Goal: Task Accomplishment & Management: Complete application form

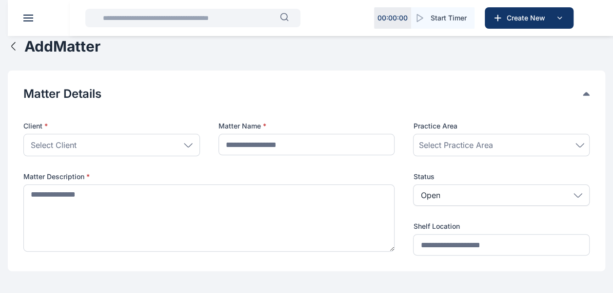
click at [11, 52] on icon "button" at bounding box center [14, 46] width 12 height 12
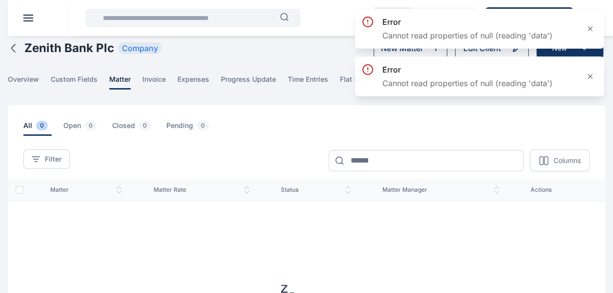
click at [29, 20] on span at bounding box center [28, 20] width 10 height 1
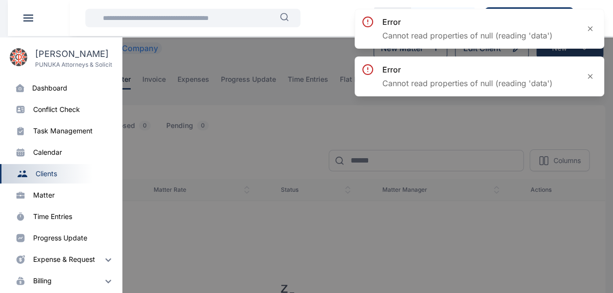
click at [71, 62] on p "PUNUKA Attorneys & Solicitors" at bounding box center [73, 65] width 77 height 8
click at [51, 71] on div "[PERSON_NAME] PUNUKA Attorneys & Solicitors" at bounding box center [61, 58] width 122 height 41
click at [49, 89] on div "dashboard" at bounding box center [49, 88] width 35 height 10
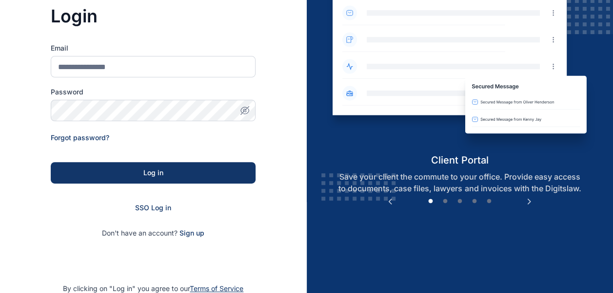
scroll to position [151, 0]
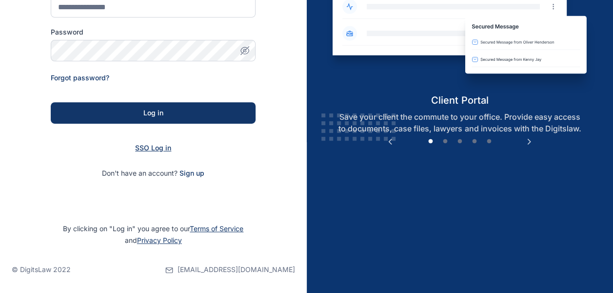
click at [160, 147] on span "SSO Log in" at bounding box center [153, 148] width 36 height 8
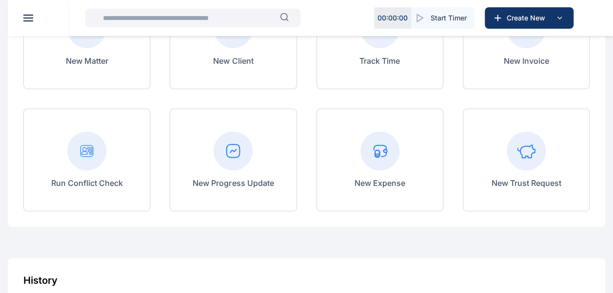
scroll to position [146, 0]
click at [540, 62] on p "New Invoice" at bounding box center [525, 60] width 45 height 12
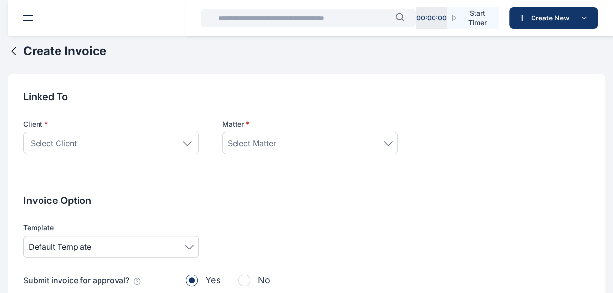
click at [192, 148] on div "Select Client" at bounding box center [110, 143] width 175 height 22
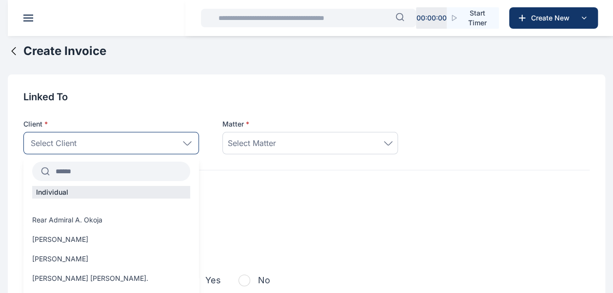
click at [137, 171] on input "text" at bounding box center [120, 172] width 140 height 18
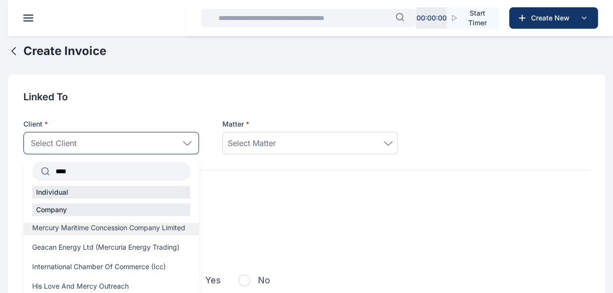
type input "****"
click at [128, 228] on span "Mercury Maritime Concession Company Limited" at bounding box center [108, 228] width 153 height 10
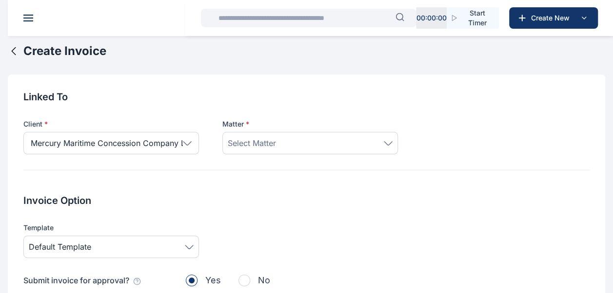
click at [386, 142] on icon at bounding box center [388, 143] width 9 height 4
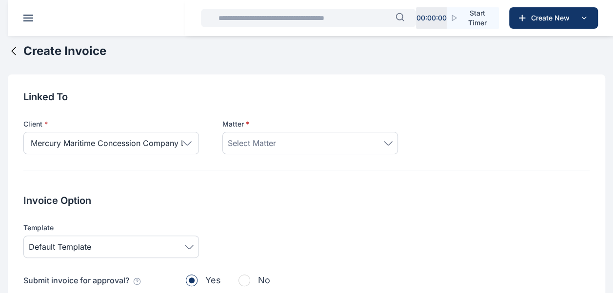
click at [12, 53] on icon at bounding box center [14, 51] width 12 height 12
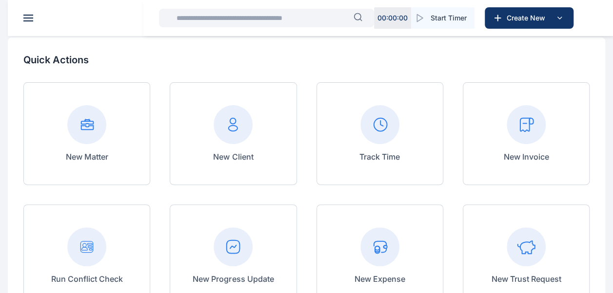
scroll to position [49, 0]
click at [539, 137] on rect at bounding box center [525, 124] width 39 height 39
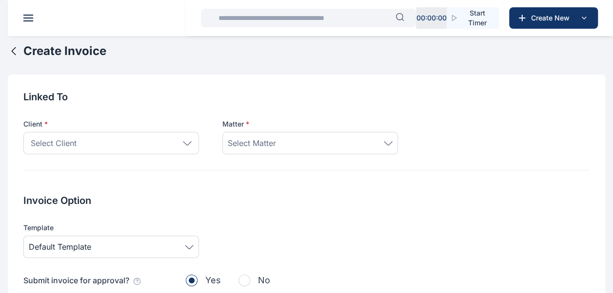
drag, startPoint x: 187, startPoint y: 143, endPoint x: 151, endPoint y: 163, distance: 40.6
click at [187, 144] on icon at bounding box center [187, 143] width 9 height 4
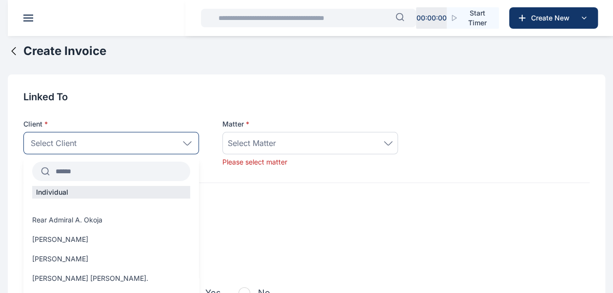
click at [124, 166] on input "text" at bounding box center [120, 172] width 140 height 18
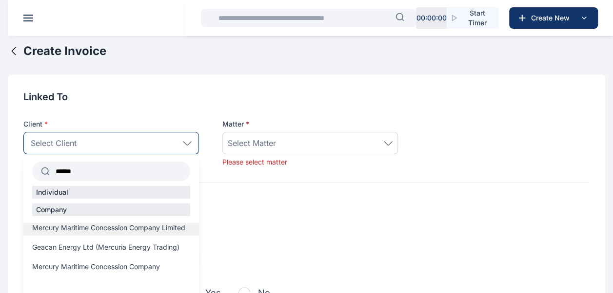
type input "******"
click at [102, 233] on span "Mercury Maritime Concession Company Limited" at bounding box center [108, 228] width 153 height 10
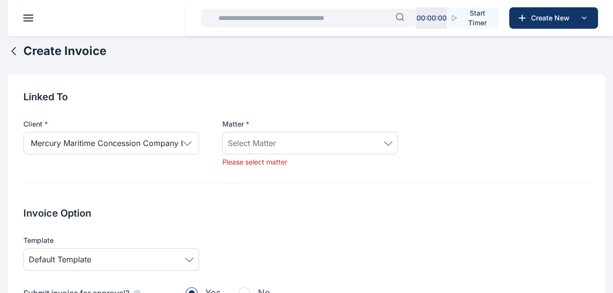
click at [387, 146] on div "Select Matter" at bounding box center [310, 143] width 165 height 12
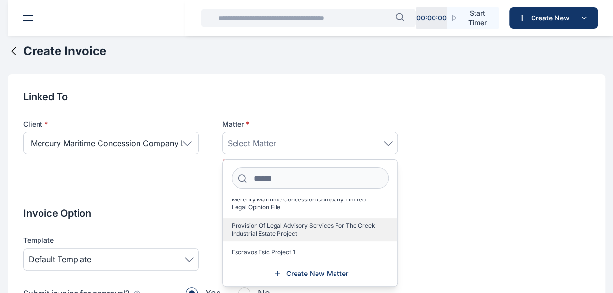
scroll to position [13, 0]
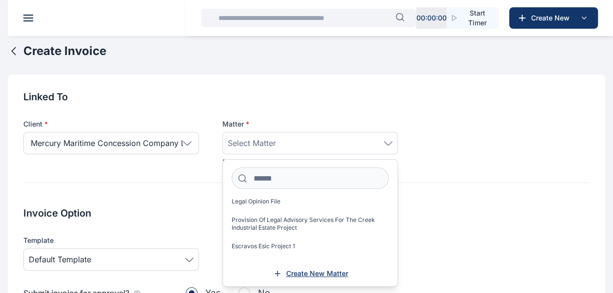
click at [301, 273] on span "Create New Matter" at bounding box center [317, 274] width 62 height 10
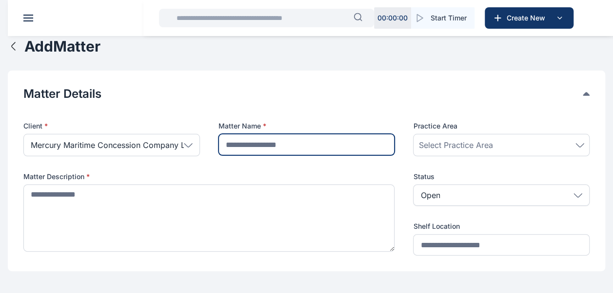
click at [278, 146] on input "text" at bounding box center [306, 144] width 176 height 21
type input "*"
type input "**********"
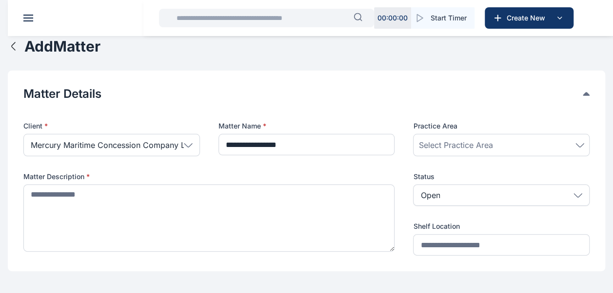
click at [577, 143] on icon at bounding box center [579, 145] width 9 height 4
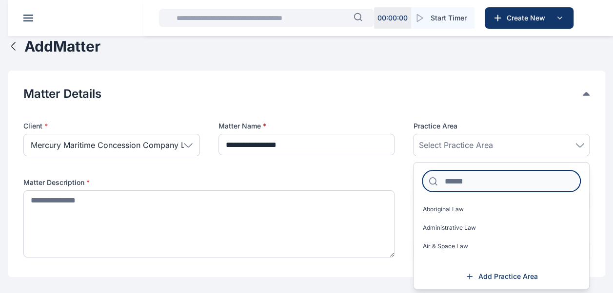
click at [497, 181] on input at bounding box center [501, 181] width 158 height 21
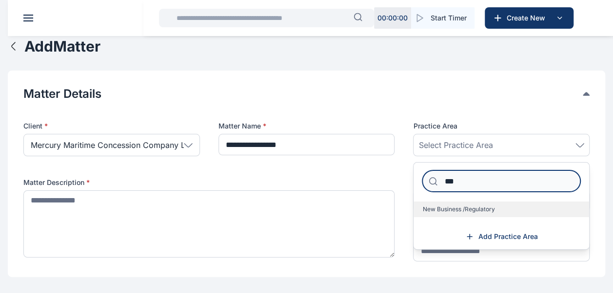
type input "***"
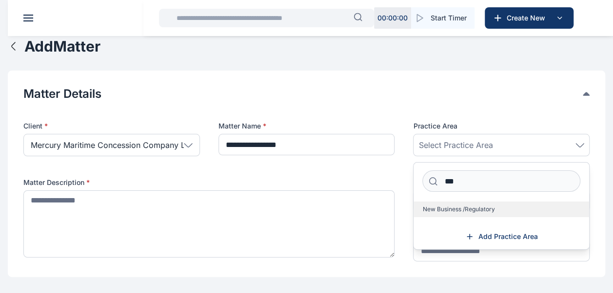
click at [471, 202] on label "New Business /Regulatory" at bounding box center [500, 210] width 175 height 16
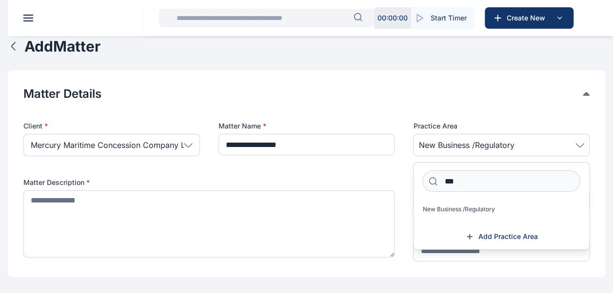
click at [313, 189] on div "Matter Description *" at bounding box center [208, 220] width 371 height 84
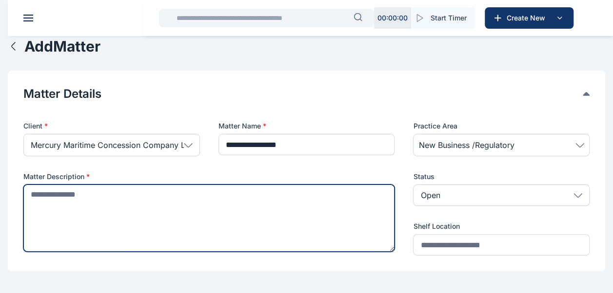
click at [205, 216] on textarea at bounding box center [208, 218] width 371 height 67
type textarea "*"
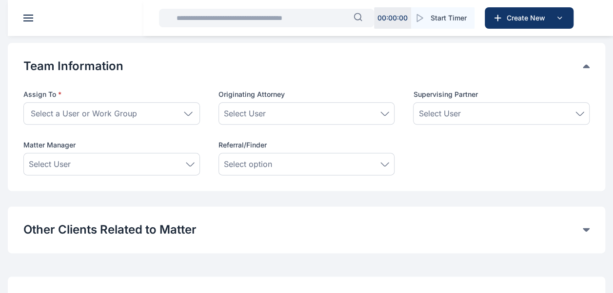
scroll to position [536, 0]
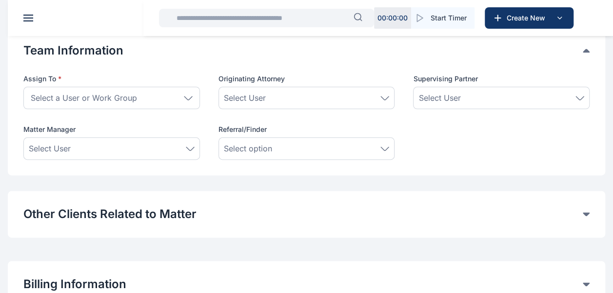
type textarea "**********"
click at [181, 100] on div "Select a User or Work Group" at bounding box center [111, 98] width 176 height 22
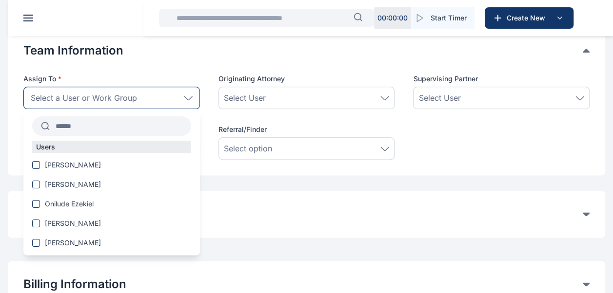
click at [123, 124] on input "text" at bounding box center [120, 126] width 141 height 18
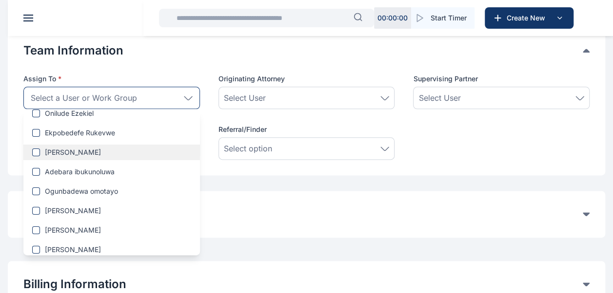
scroll to position [0, 0]
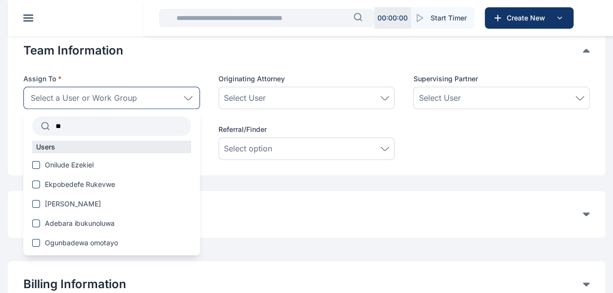
type input "*"
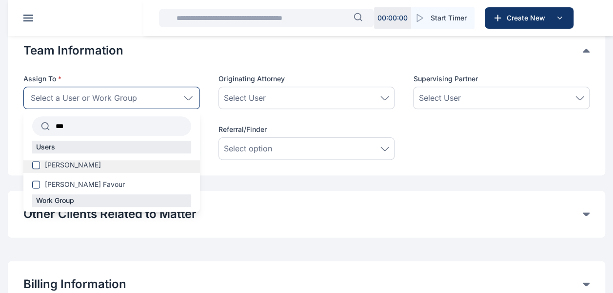
click at [82, 169] on div "[PERSON_NAME]" at bounding box center [111, 166] width 176 height 13
click at [64, 169] on span "[PERSON_NAME]" at bounding box center [73, 165] width 56 height 10
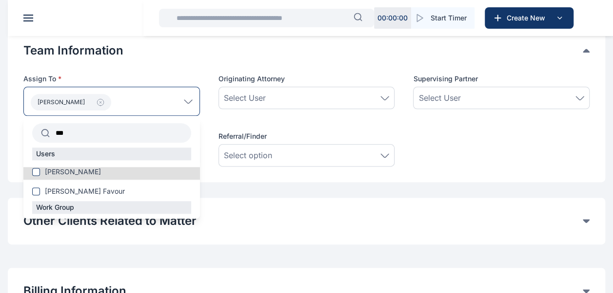
drag, startPoint x: 85, startPoint y: 133, endPoint x: 53, endPoint y: 135, distance: 32.8
click at [53, 135] on input "***" at bounding box center [120, 133] width 141 height 18
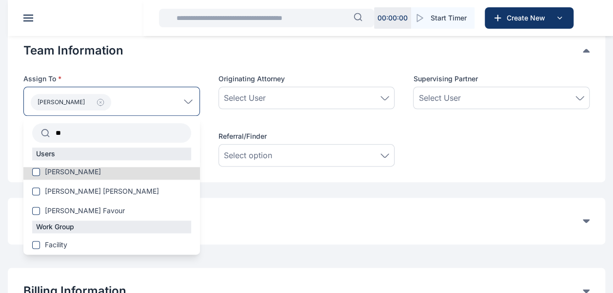
type input "*"
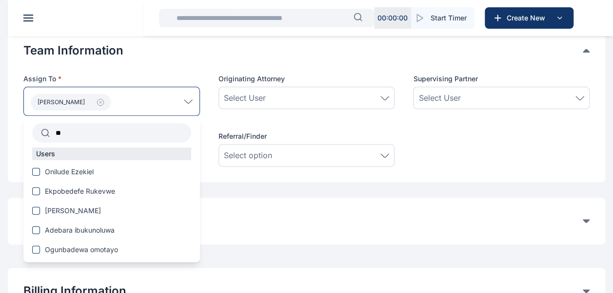
type input "*"
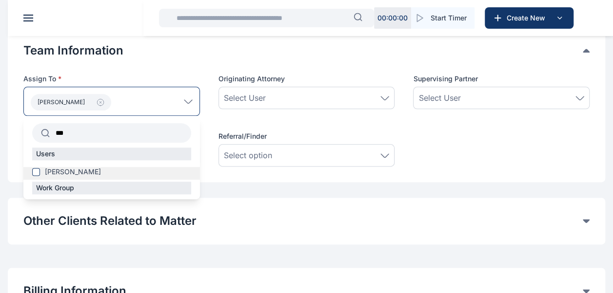
type input "***"
click at [101, 169] on span "[PERSON_NAME]" at bounding box center [73, 172] width 56 height 10
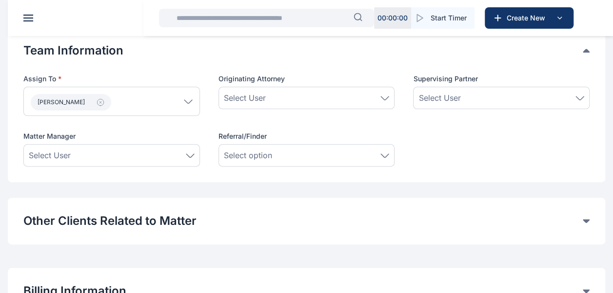
scroll to position [536, 0]
click at [192, 100] on icon at bounding box center [188, 101] width 9 height 4
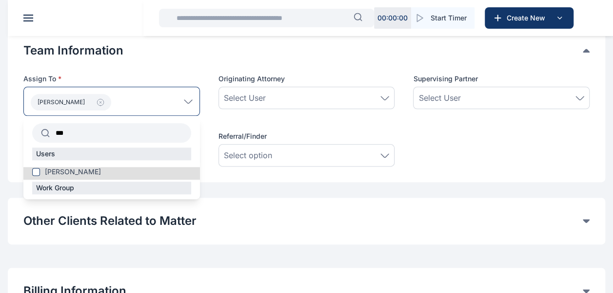
drag, startPoint x: 87, startPoint y: 136, endPoint x: 58, endPoint y: 142, distance: 30.3
click at [58, 142] on div "*** Users Abdulsalam Halimat Work Group" at bounding box center [111, 157] width 176 height 83
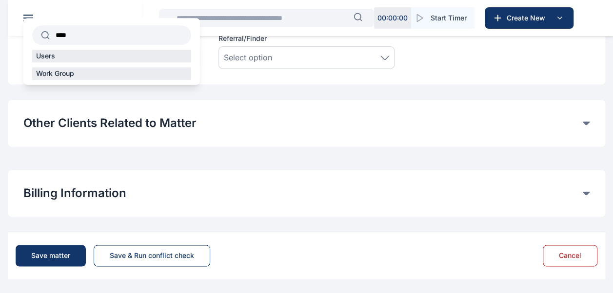
scroll to position [439, 0]
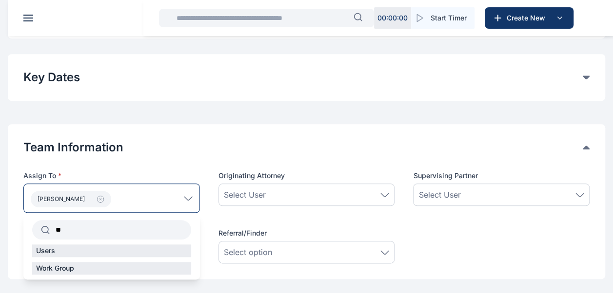
type input "*"
type input "****"
click at [72, 268] on span "[PERSON_NAME]" at bounding box center [73, 269] width 56 height 10
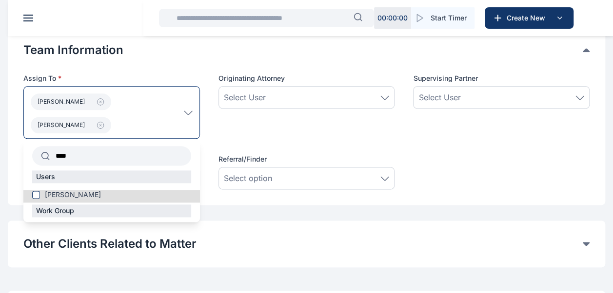
scroll to position [585, 0]
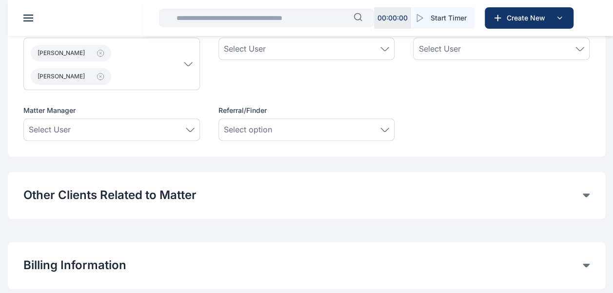
click at [341, 145] on div "Team Information Assign To * Morakinyo babafemi Abdulsalam Halimat **** Users M…" at bounding box center [306, 67] width 597 height 178
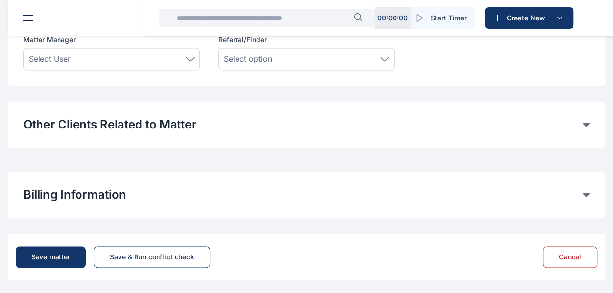
scroll to position [658, 0]
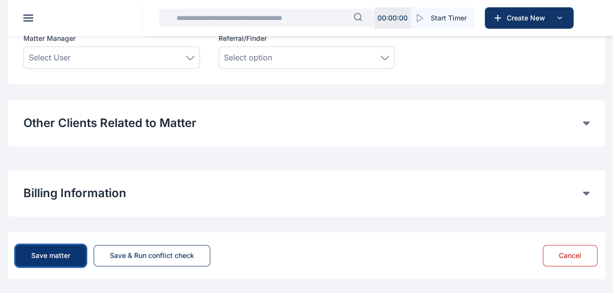
click at [67, 259] on div "Save matter" at bounding box center [50, 256] width 39 height 10
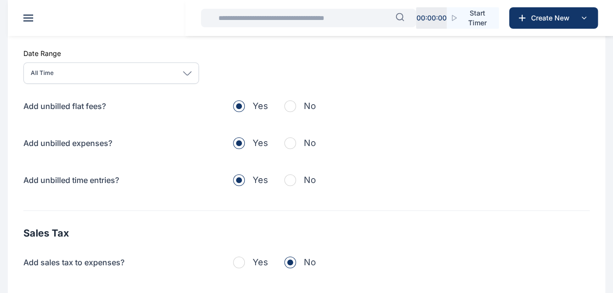
scroll to position [292, 0]
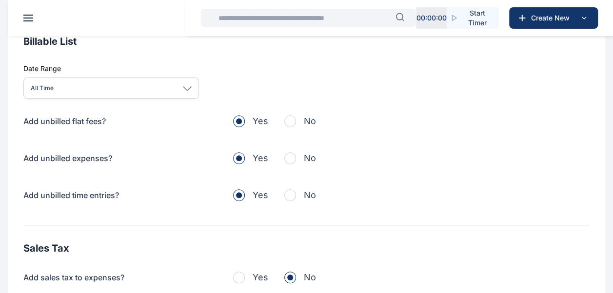
click at [293, 120] on span "button" at bounding box center [290, 122] width 12 height 12
click at [291, 159] on span "button" at bounding box center [290, 159] width 12 height 12
click at [294, 192] on span "button" at bounding box center [290, 196] width 12 height 12
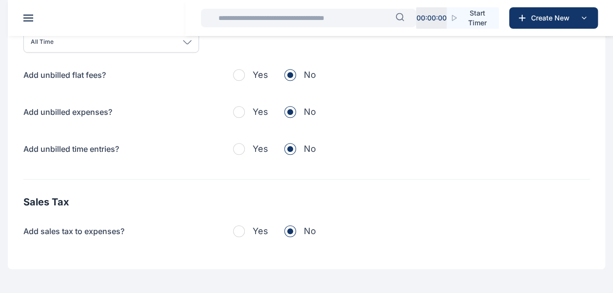
scroll to position [382, 0]
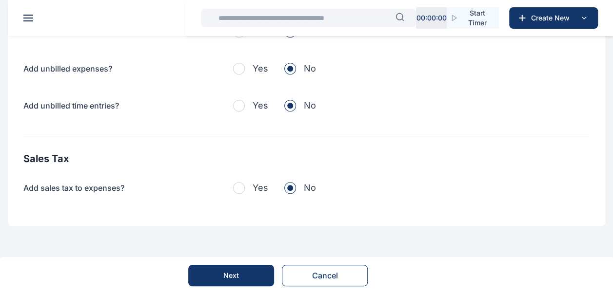
click at [209, 267] on button "Next" at bounding box center [231, 275] width 86 height 21
click at [225, 276] on div "Next" at bounding box center [231, 276] width 16 height 10
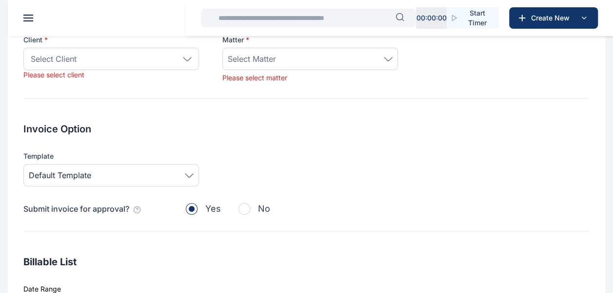
scroll to position [54, 0]
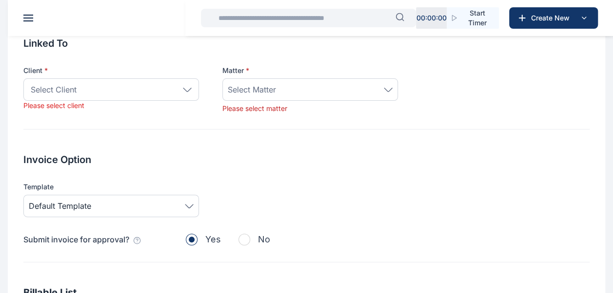
click at [195, 85] on div "Select Client" at bounding box center [110, 89] width 175 height 22
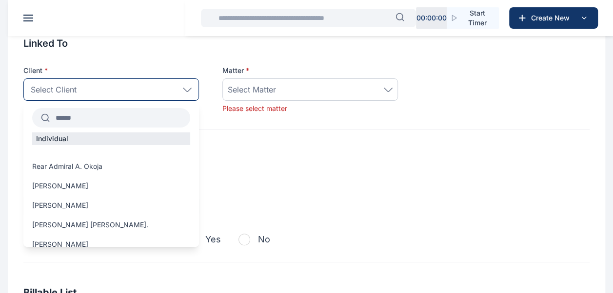
click at [112, 118] on input "text" at bounding box center [120, 118] width 140 height 18
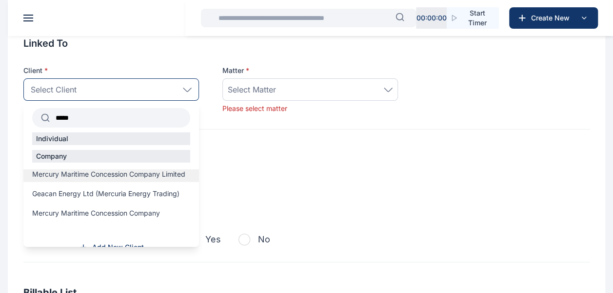
type input "*****"
click at [173, 175] on span "Mercury Maritime Concession Company Limited" at bounding box center [108, 175] width 153 height 10
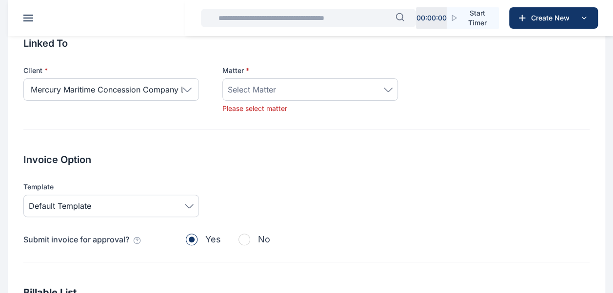
click at [370, 86] on div "Select Matter" at bounding box center [310, 90] width 165 height 12
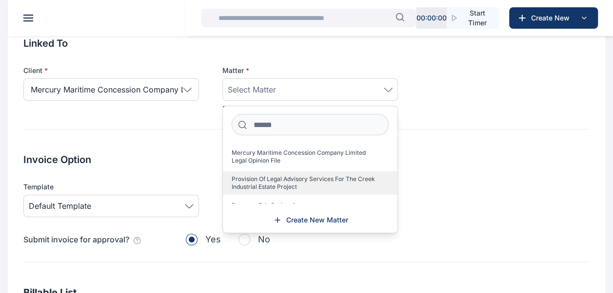
scroll to position [31, 0]
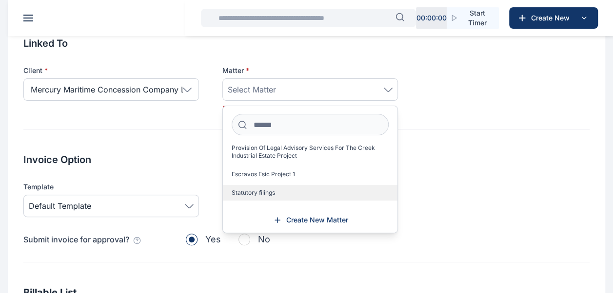
click at [266, 195] on span "Statutory filings" at bounding box center [253, 193] width 43 height 8
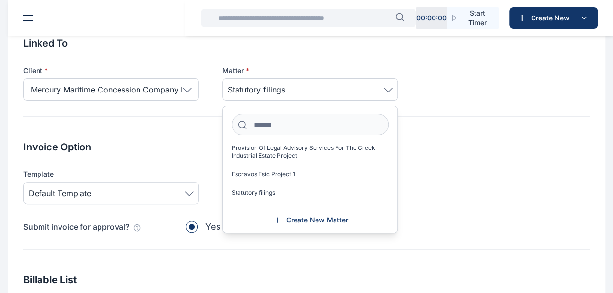
click at [574, 146] on h2 "Invoice Option" at bounding box center [306, 147] width 566 height 14
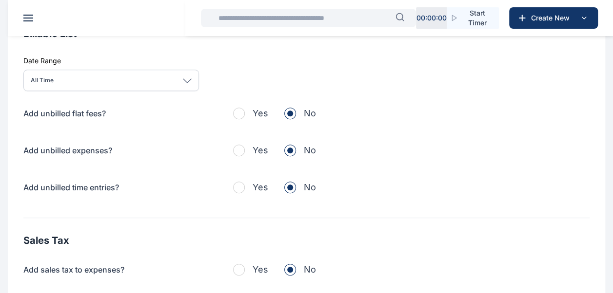
scroll to position [382, 0]
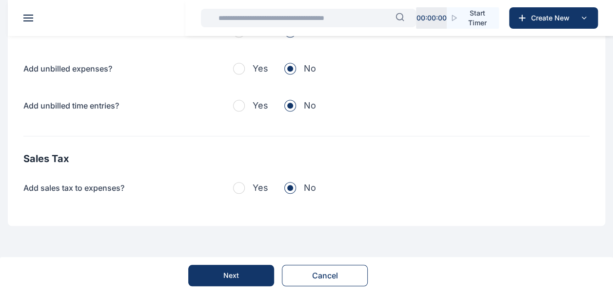
click at [250, 282] on button "Next" at bounding box center [231, 275] width 86 height 21
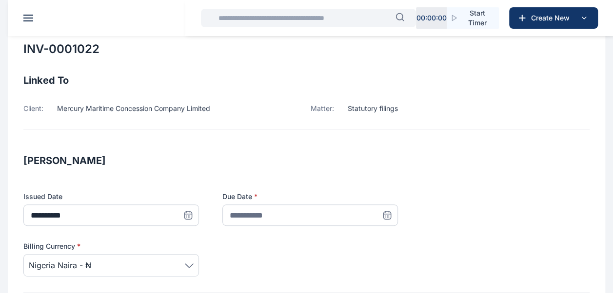
scroll to position [97, 0]
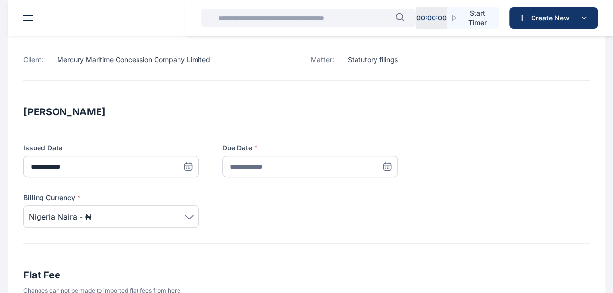
click at [193, 168] on icon at bounding box center [188, 167] width 10 height 10
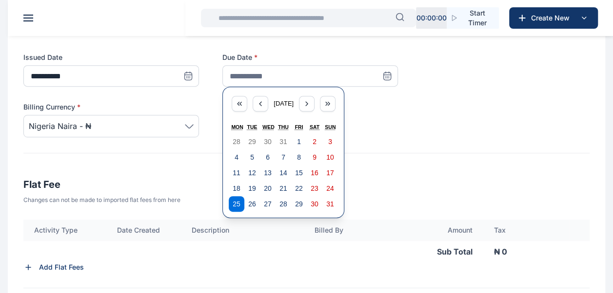
scroll to position [195, 0]
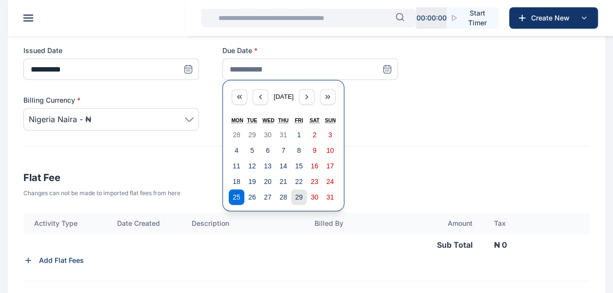
click at [292, 197] on button "29" at bounding box center [299, 198] width 16 height 16
type input "**********"
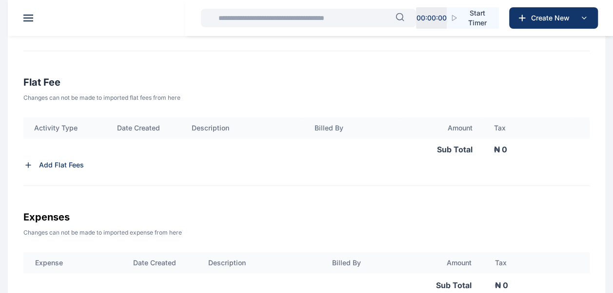
scroll to position [292, 0]
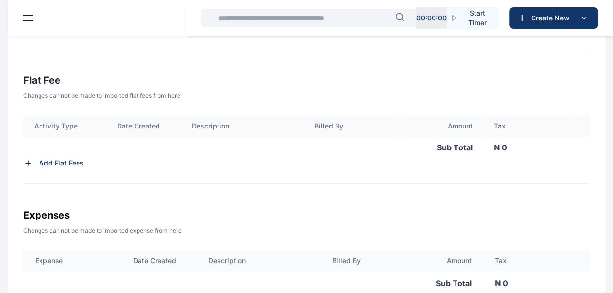
click at [42, 161] on p "Add Flat Fees" at bounding box center [61, 163] width 45 height 10
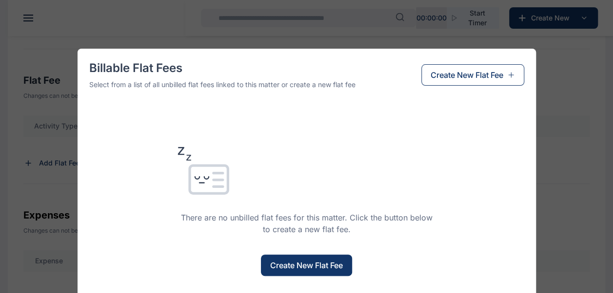
click at [323, 272] on button "Create New Flat Fee" at bounding box center [306, 265] width 91 height 21
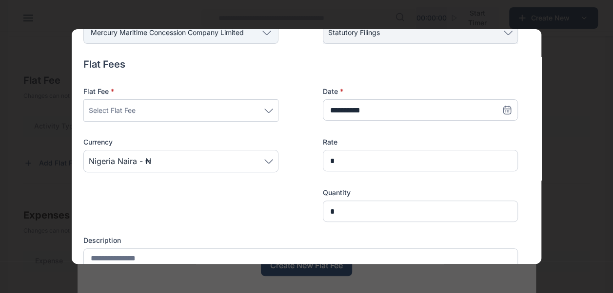
scroll to position [97, 0]
click at [268, 106] on div "Select Flat Fee" at bounding box center [181, 110] width 184 height 12
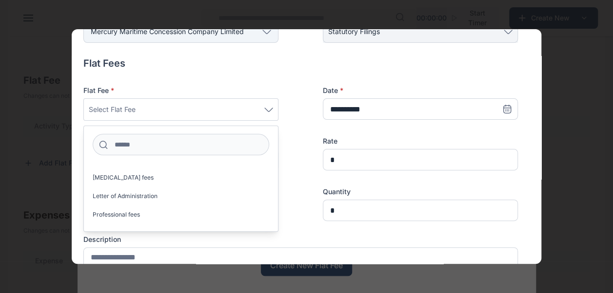
scroll to position [886, 0]
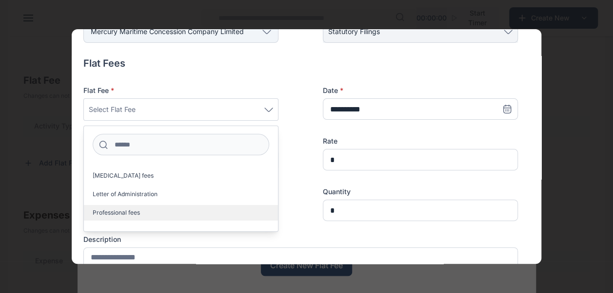
click at [201, 207] on label "Professional fees" at bounding box center [181, 213] width 194 height 16
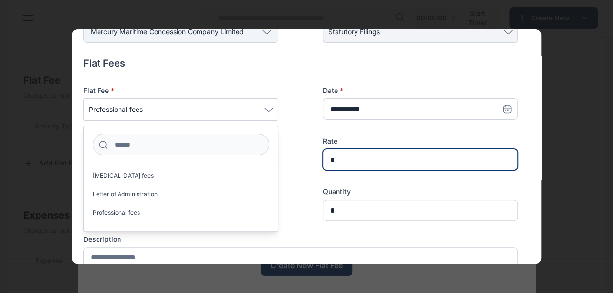
click at [392, 159] on input "*" at bounding box center [420, 159] width 195 height 21
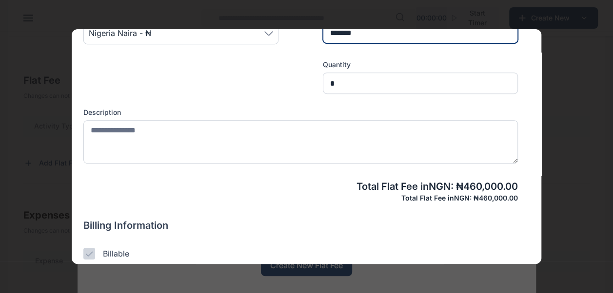
scroll to position [244, 0]
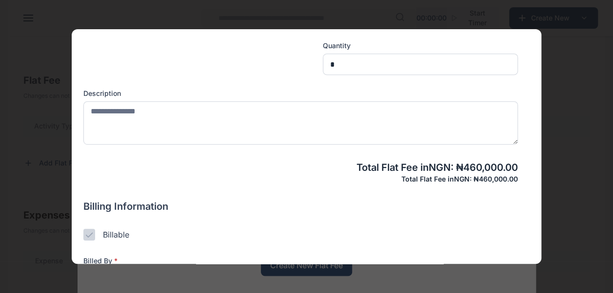
type input "*******"
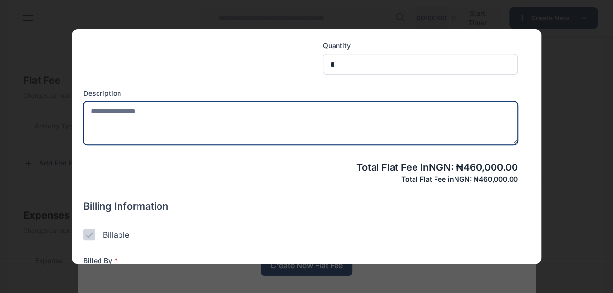
click at [241, 115] on textarea at bounding box center [300, 122] width 434 height 43
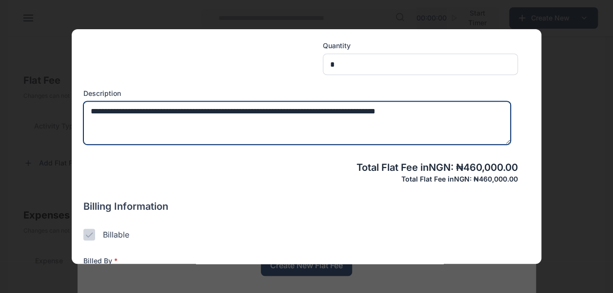
type textarea "**********"
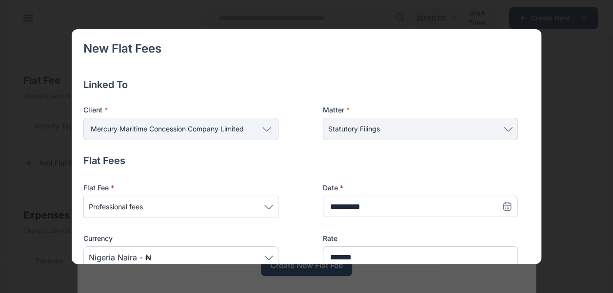
scroll to position [244, 0]
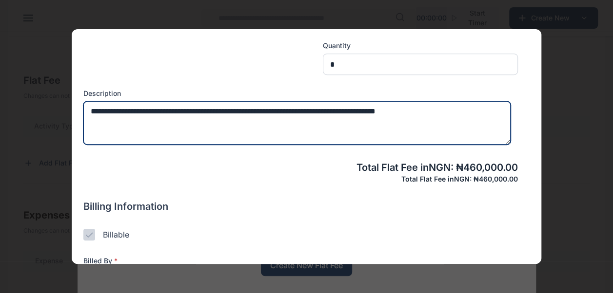
paste textarea "**********"
click at [453, 113] on textarea "**********" at bounding box center [296, 122] width 427 height 43
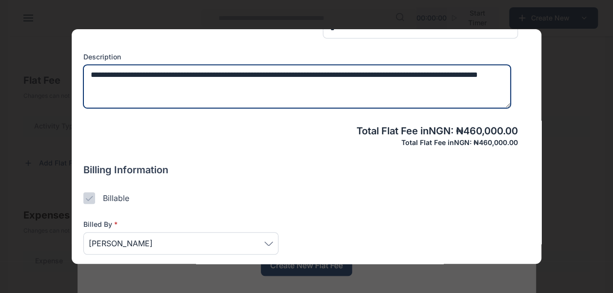
scroll to position [319, 0]
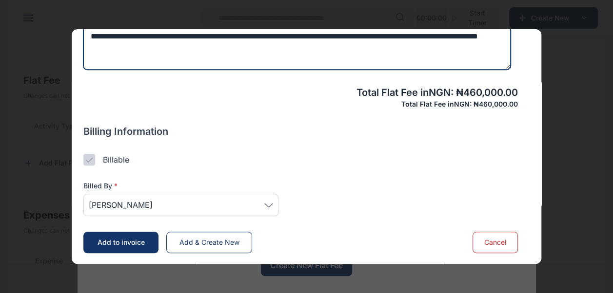
type textarea "**********"
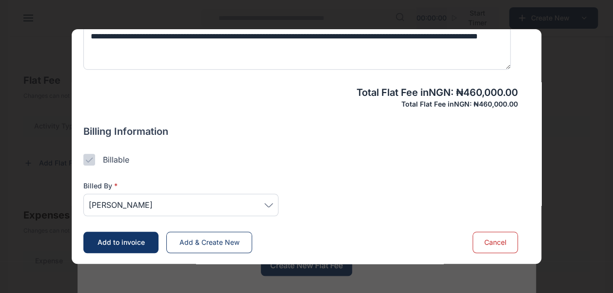
click at [268, 199] on span "[PERSON_NAME]" at bounding box center [181, 205] width 184 height 12
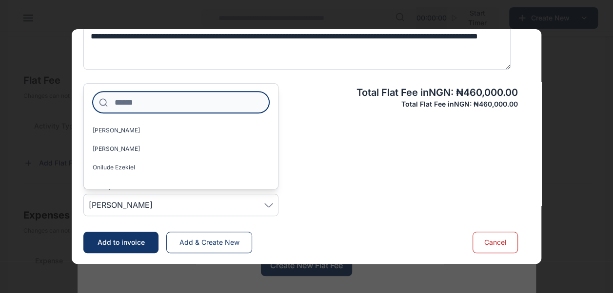
click at [214, 107] on input at bounding box center [181, 102] width 176 height 21
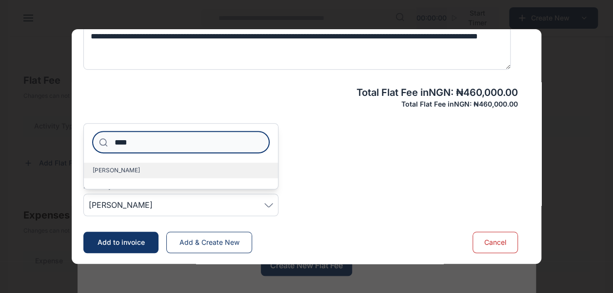
type input "****"
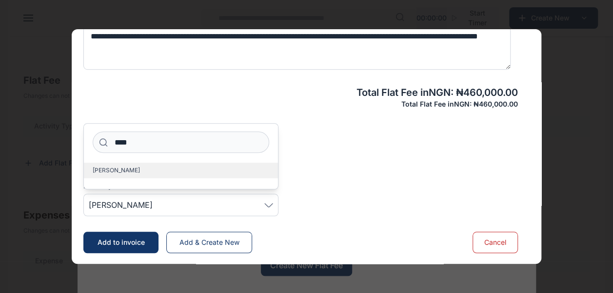
click at [177, 170] on label "[PERSON_NAME]" at bounding box center [181, 171] width 194 height 16
click at [419, 157] on div "Billable" at bounding box center [300, 160] width 434 height 12
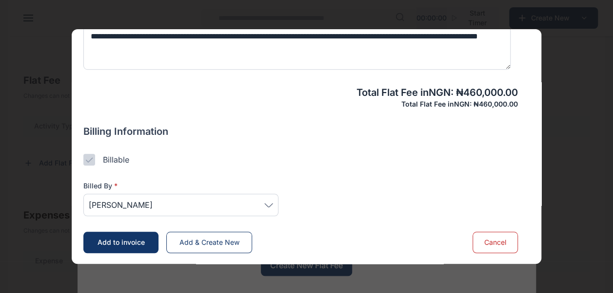
click at [105, 243] on span "Add to invoice" at bounding box center [120, 242] width 47 height 8
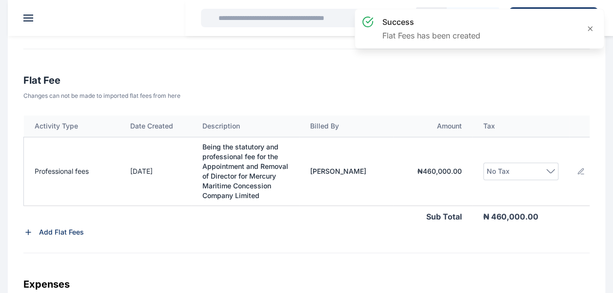
click at [547, 172] on icon at bounding box center [550, 171] width 9 height 4
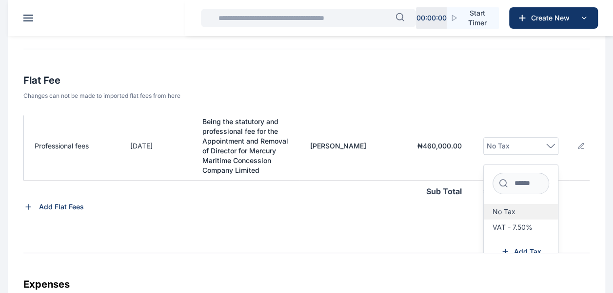
scroll to position [37, 0]
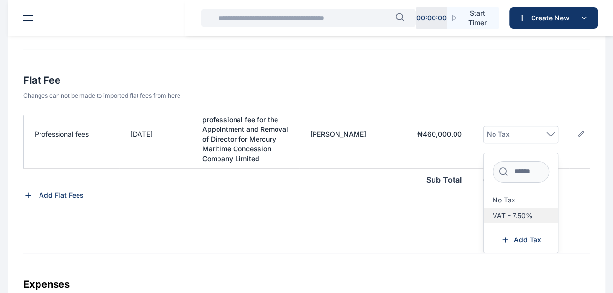
click at [525, 219] on label "VAT - 7.50%" at bounding box center [521, 216] width 75 height 16
click at [451, 214] on div "Activity Type Date Created Description Billed By Amount Tax Professional fees 2…" at bounding box center [306, 185] width 566 height 138
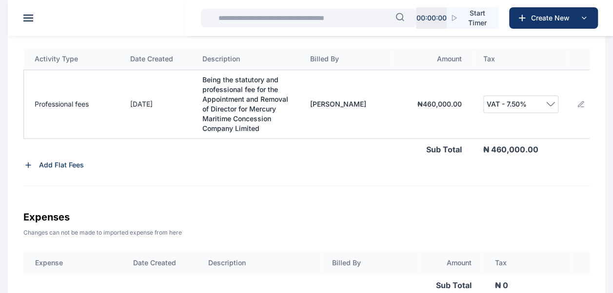
scroll to position [311, 0]
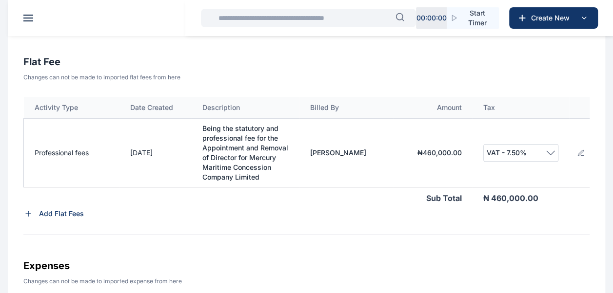
click at [577, 149] on icon at bounding box center [581, 153] width 8 height 8
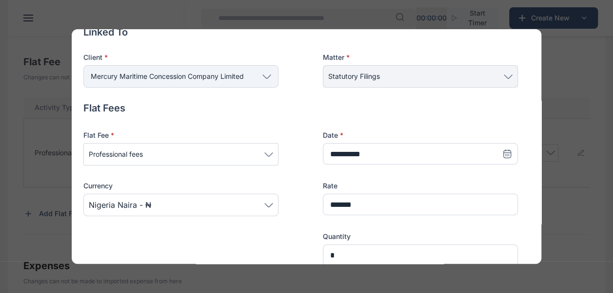
scroll to position [146, 0]
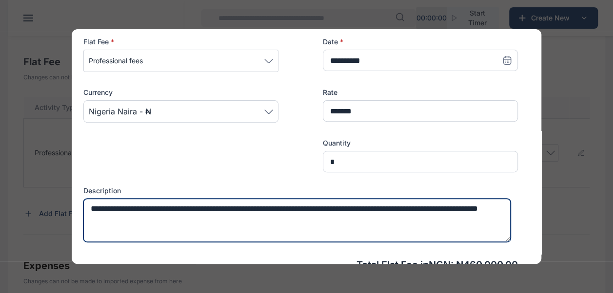
click at [404, 209] on textarea "**********" at bounding box center [296, 220] width 427 height 43
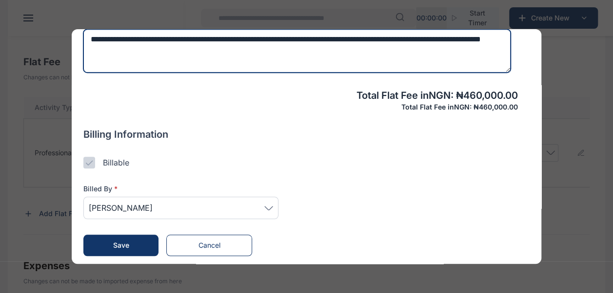
scroll to position [319, 0]
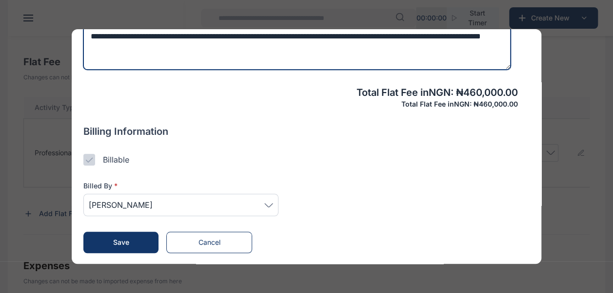
type textarea "**********"
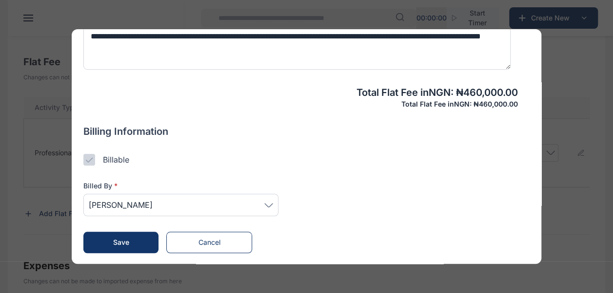
click at [112, 243] on button "Save" at bounding box center [120, 242] width 75 height 21
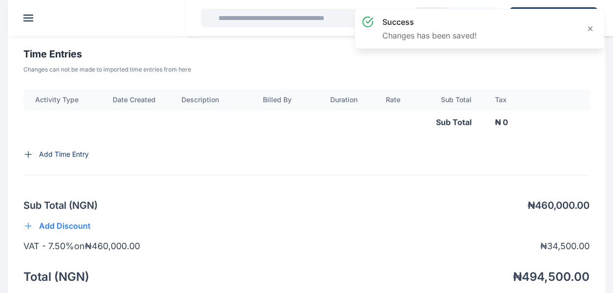
scroll to position [798, 0]
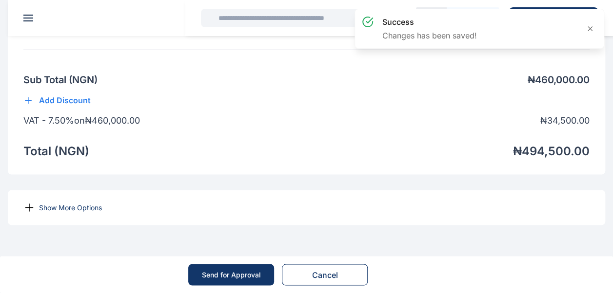
click at [75, 206] on p "Show More Options" at bounding box center [70, 208] width 63 height 10
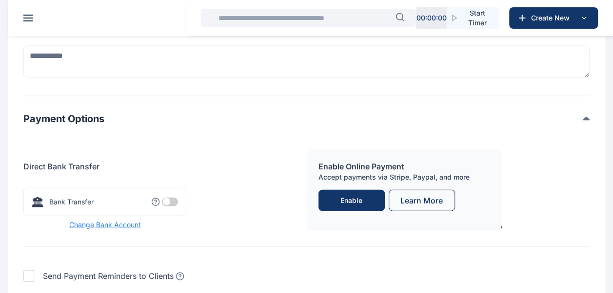
scroll to position [1091, 0]
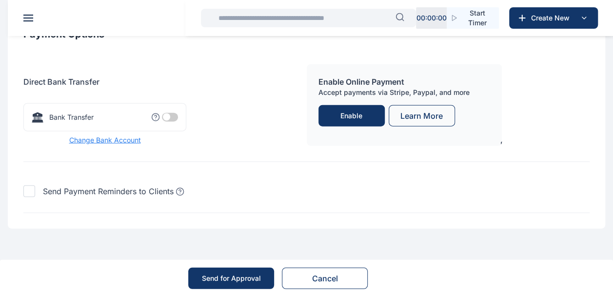
click at [169, 122] on span at bounding box center [170, 117] width 16 height 9
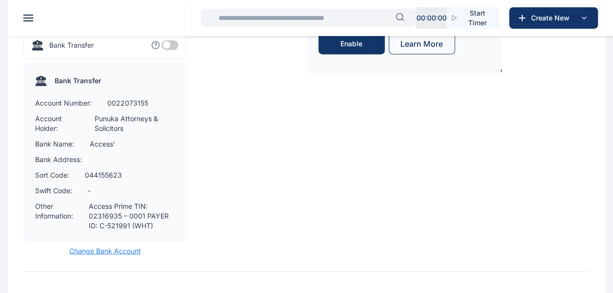
scroll to position [1297, 0]
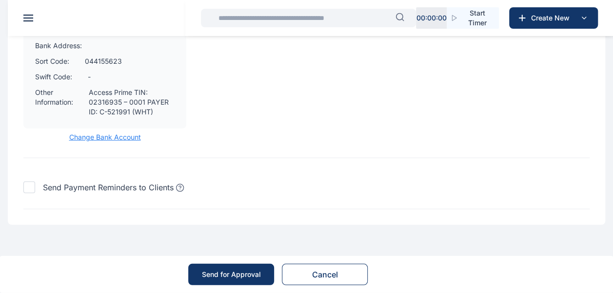
click at [232, 274] on div "Send for Approval" at bounding box center [231, 275] width 59 height 10
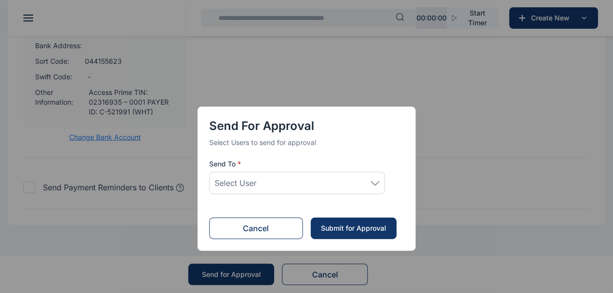
click at [368, 180] on div "Select User" at bounding box center [296, 183] width 165 height 12
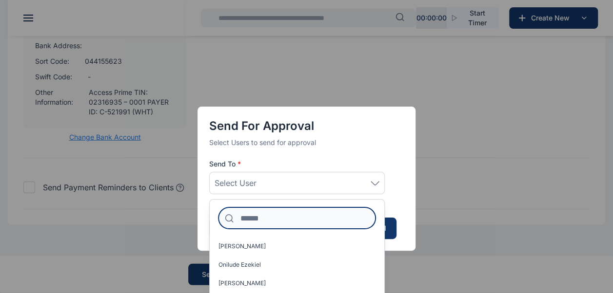
click at [248, 220] on input at bounding box center [296, 218] width 157 height 21
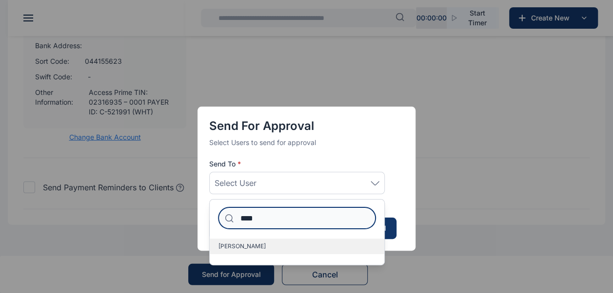
type input "****"
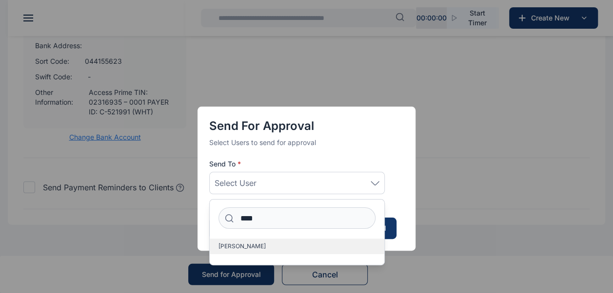
click at [278, 248] on label "[PERSON_NAME]" at bounding box center [297, 247] width 175 height 16
click at [280, 244] on label "[PERSON_NAME]" at bounding box center [297, 247] width 175 height 16
click at [278, 245] on label "[PERSON_NAME]" at bounding box center [297, 247] width 175 height 16
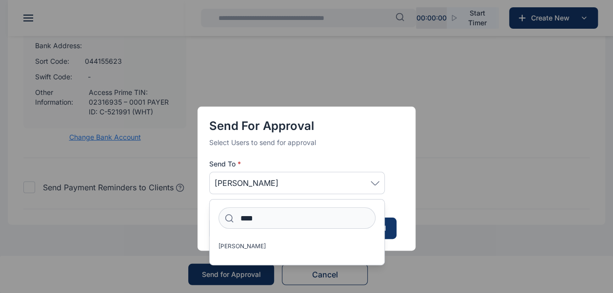
click at [489, 172] on div "Send for Approval Select Users to send for approval Send To * Idigbe Elizabeth …" at bounding box center [306, 146] width 613 height 293
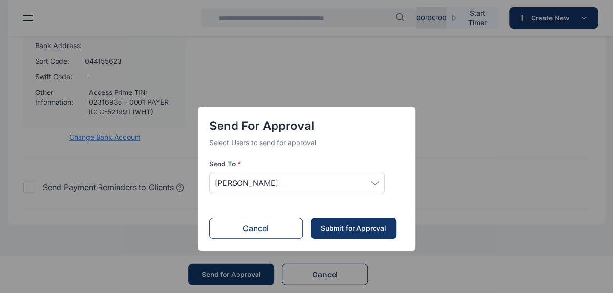
click at [256, 231] on button "Cancel" at bounding box center [256, 228] width 94 height 21
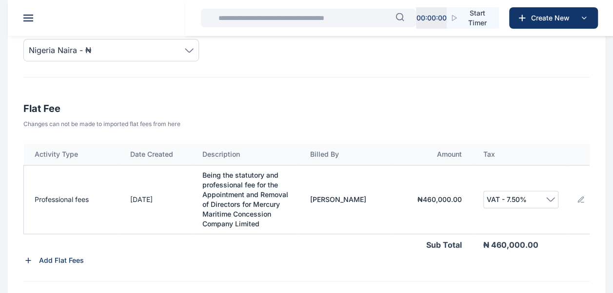
scroll to position [244, 0]
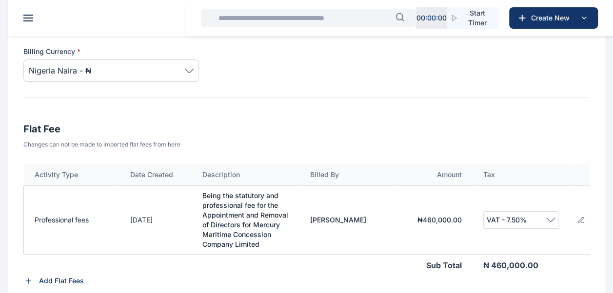
click at [581, 221] on icon at bounding box center [581, 220] width 8 height 8
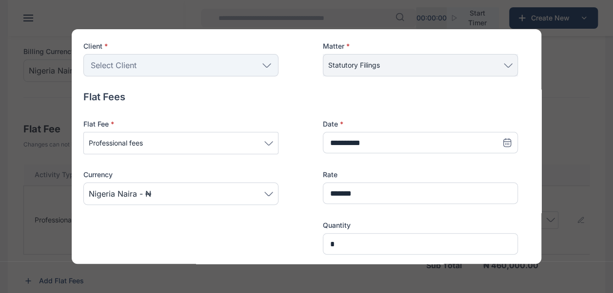
scroll to position [195, 0]
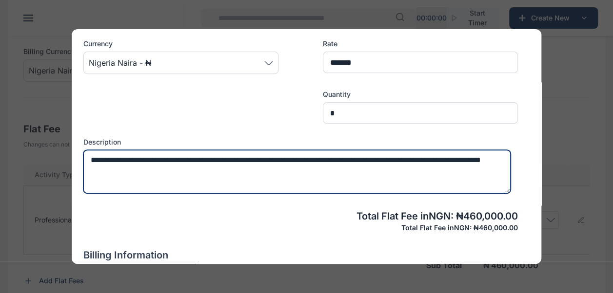
drag, startPoint x: 266, startPoint y: 159, endPoint x: 293, endPoint y: 159, distance: 27.3
click at [267, 159] on textarea "**********" at bounding box center [296, 171] width 427 height 43
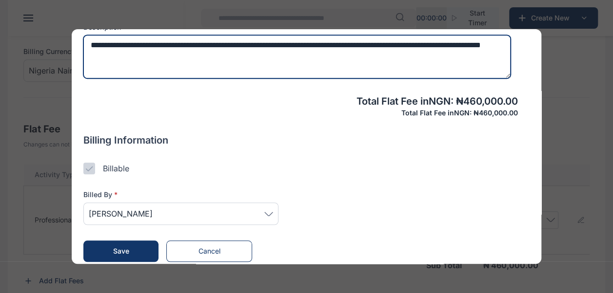
scroll to position [319, 0]
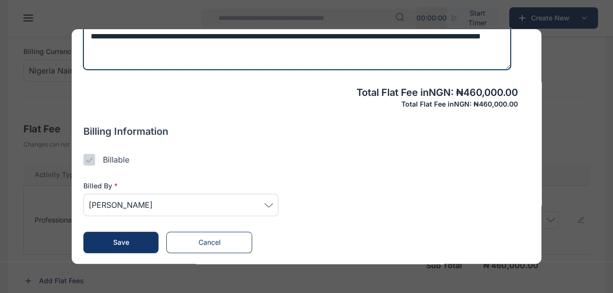
type textarea "**********"
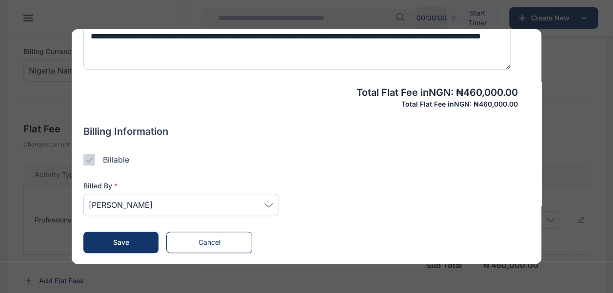
click at [125, 249] on button "Save" at bounding box center [120, 242] width 75 height 21
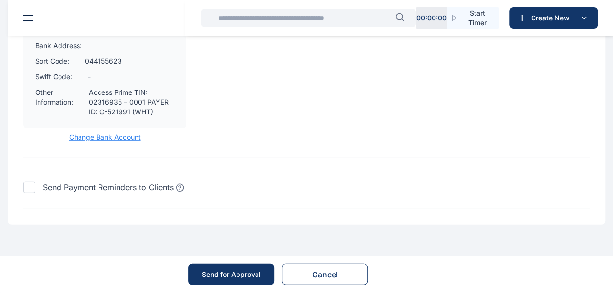
scroll to position [1297, 0]
click at [226, 273] on div "Send for Approval" at bounding box center [231, 275] width 59 height 10
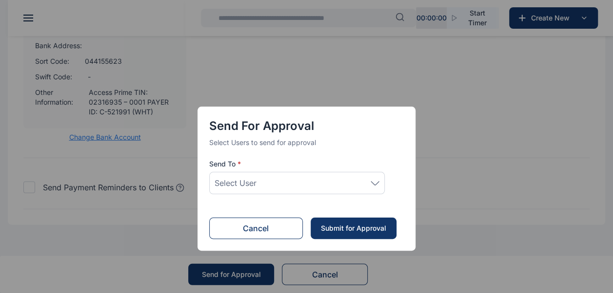
click at [316, 186] on div "Select User" at bounding box center [296, 183] width 165 height 12
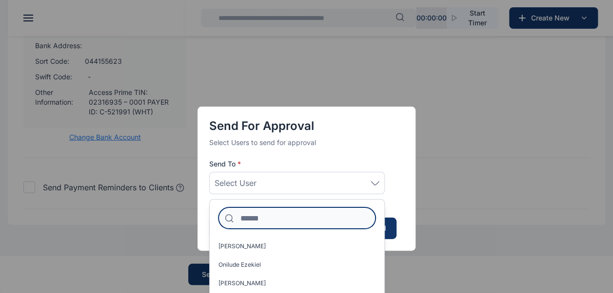
click at [279, 213] on input at bounding box center [296, 218] width 157 height 21
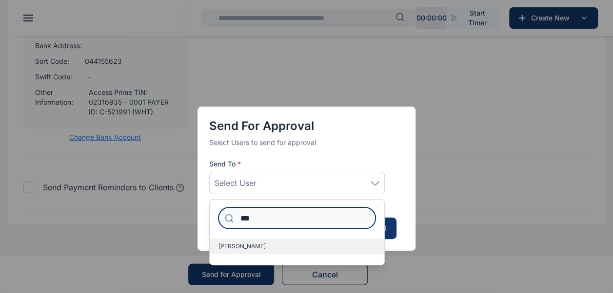
type input "***"
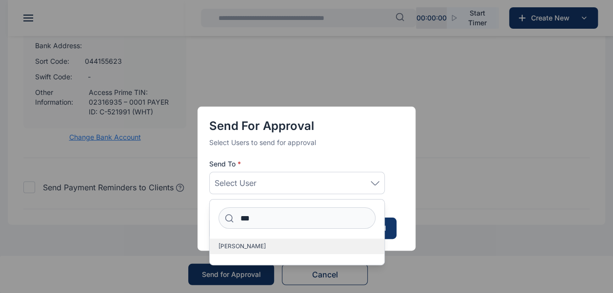
click at [273, 241] on label "[PERSON_NAME]" at bounding box center [297, 247] width 175 height 16
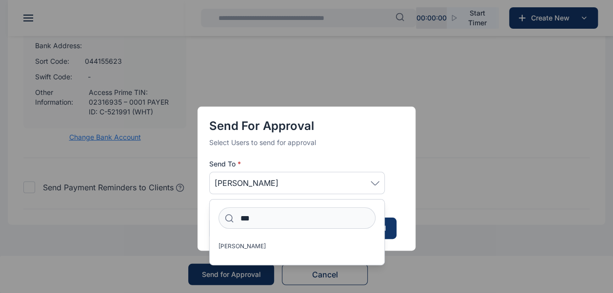
click at [484, 188] on div "Send for Approval Select Users to send for approval Send To * Idigbe Elizabeth …" at bounding box center [306, 146] width 613 height 293
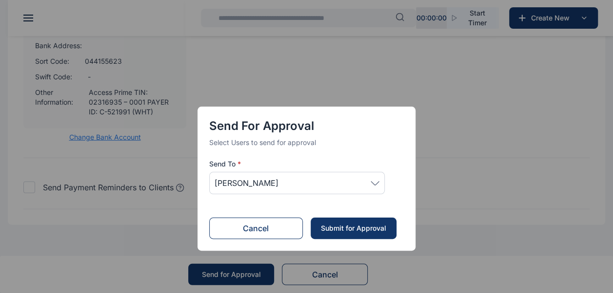
click at [376, 229] on div "Submit for Approval" at bounding box center [353, 229] width 66 height 10
